Goal: Task Accomplishment & Management: Manage account settings

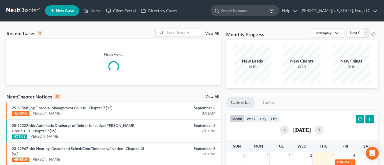
click at [257, 11] on input "search" at bounding box center [245, 11] width 49 height 10
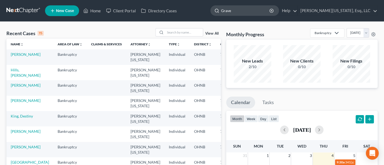
type input "Graves"
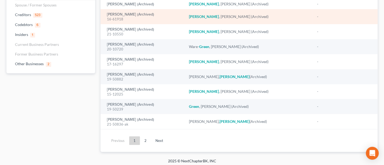
scroll to position [69, 0]
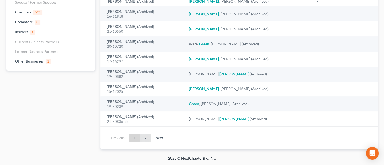
click at [146, 136] on link "2" at bounding box center [145, 137] width 11 height 9
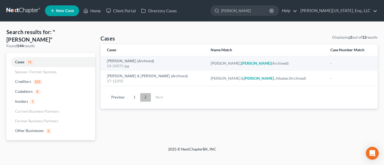
scroll to position [0, 0]
click at [92, 12] on link "Home" at bounding box center [92, 11] width 23 height 10
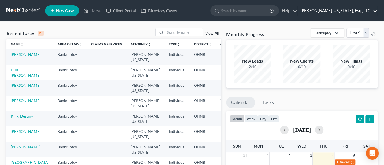
click at [338, 11] on link "Jann C. Washington, Esq., LLC" at bounding box center [336, 11] width 79 height 10
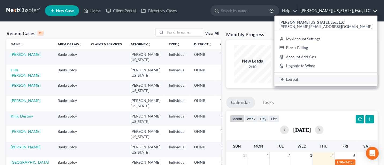
click at [337, 79] on link "Log out" at bounding box center [325, 79] width 103 height 9
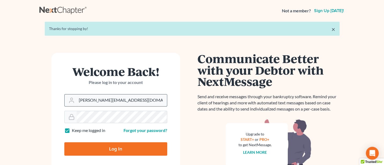
click at [139, 102] on input "[PERSON_NAME][EMAIL_ADDRESS][DOMAIN_NAME]" at bounding box center [122, 100] width 90 height 12
type input "[PERSON_NAME][EMAIL_ADDRESS][DOMAIN_NAME]"
click at [107, 147] on input "Log In" at bounding box center [115, 148] width 103 height 13
type input "Thinking..."
